Goal: Task Accomplishment & Management: Manage account settings

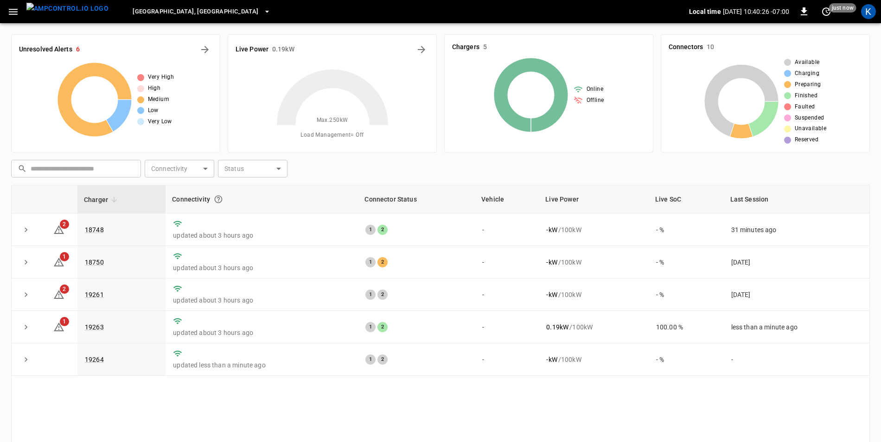
click at [157, 13] on span "[GEOGRAPHIC_DATA], [GEOGRAPHIC_DATA]" at bounding box center [196, 11] width 126 height 11
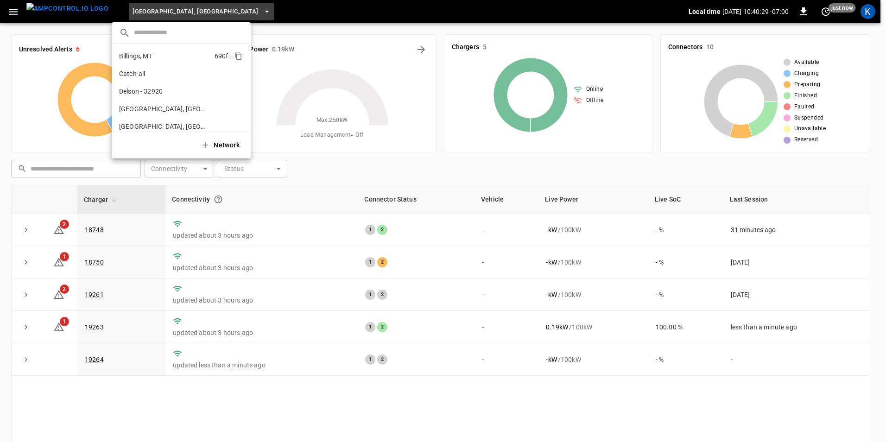
click at [166, 58] on li "Billings, MT 690f ..." at bounding box center [181, 56] width 139 height 18
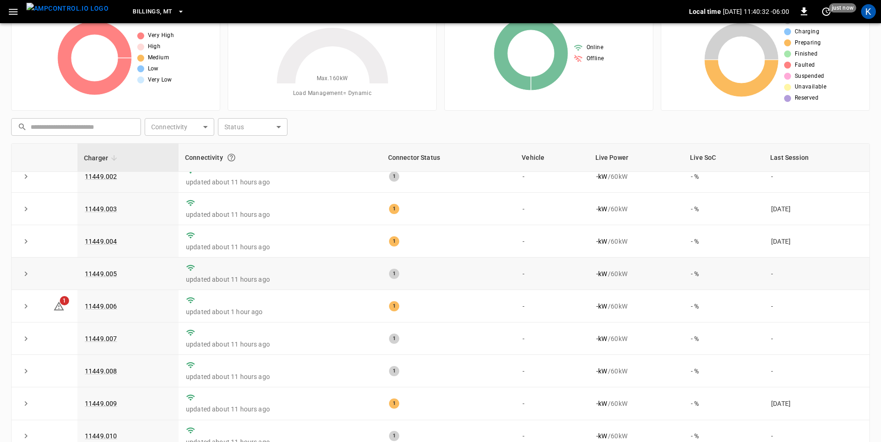
scroll to position [88, 0]
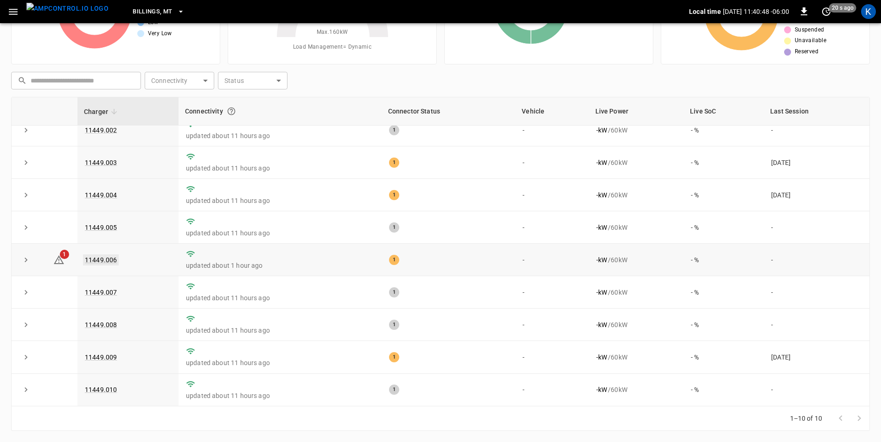
click at [90, 256] on link "11449.006" at bounding box center [101, 260] width 36 height 11
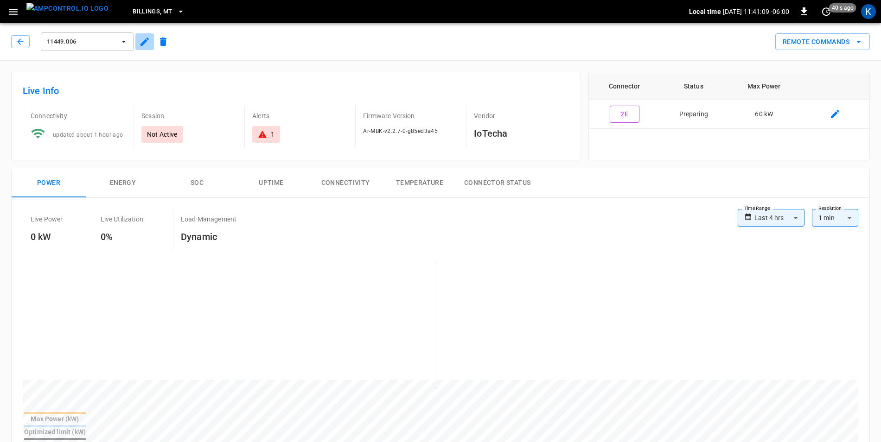
click at [143, 46] on icon "button" at bounding box center [144, 41] width 11 height 11
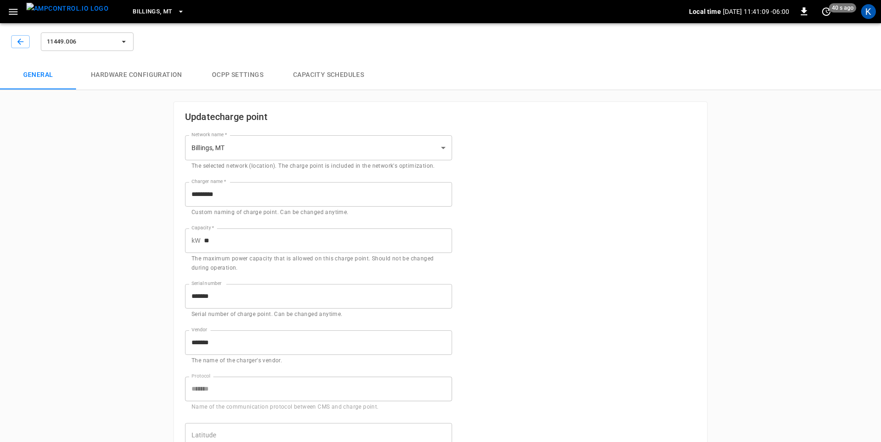
type input "**********"
click at [19, 42] on icon "button" at bounding box center [20, 41] width 9 height 9
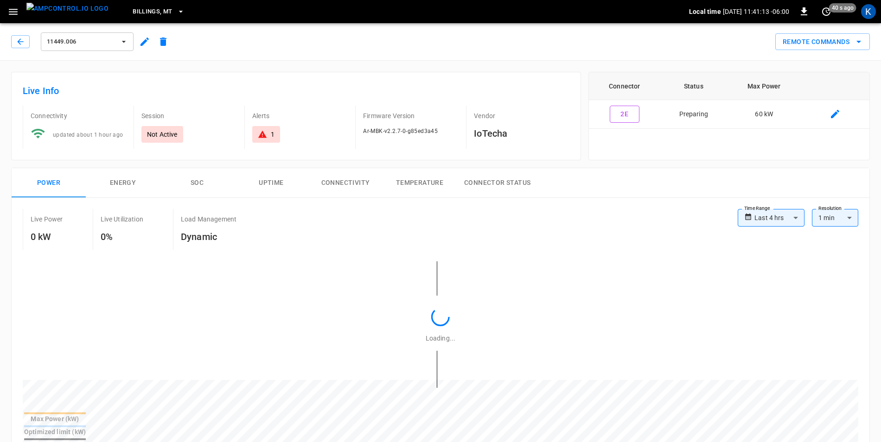
click at [19, 42] on icon "button" at bounding box center [20, 41] width 9 height 9
